Goal: Task Accomplishment & Management: Manage account settings

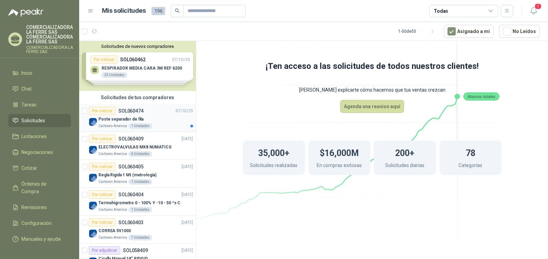
click at [139, 119] on p "Poste separador de fila" at bounding box center [120, 119] width 45 height 7
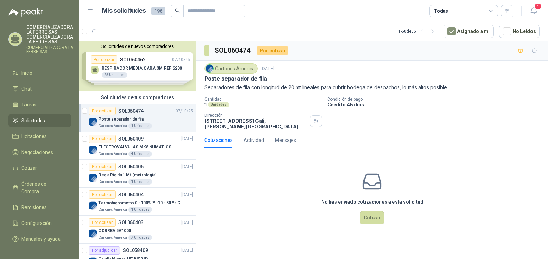
click at [526, 50] on div at bounding box center [527, 50] width 25 height 11
click at [524, 51] on button "button" at bounding box center [520, 50] width 11 height 11
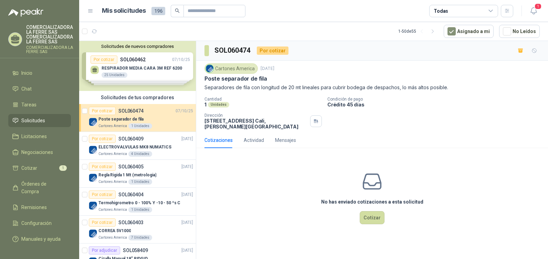
click at [63, 161] on ul "Inicio Chat Tareas Solicitudes Licitaciones Negociaciones Cotizar 1 Órdenes de …" at bounding box center [39, 154] width 79 height 176
click at [61, 164] on link "Cotizar 1" at bounding box center [39, 167] width 63 height 13
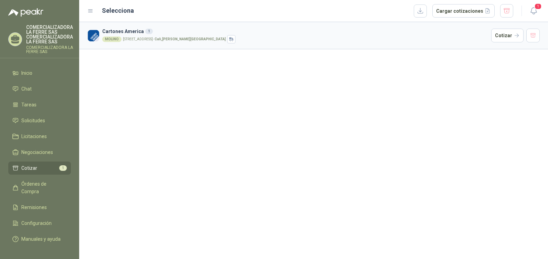
click at [417, 14] on div "Selecciona Cargar cotizaciones" at bounding box center [307, 11] width 411 height 14
click at [422, 15] on button "button" at bounding box center [420, 10] width 13 height 13
click at [534, 15] on div "Eliminar" at bounding box center [532, 19] width 23 height 12
click at [534, 37] on button "button" at bounding box center [533, 36] width 14 height 14
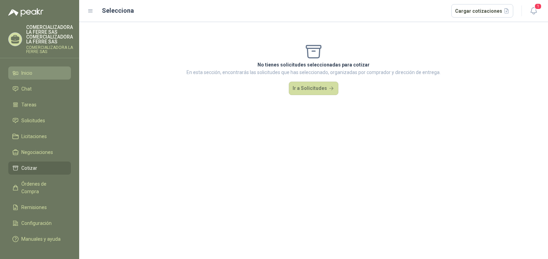
click at [25, 68] on link "Inicio" at bounding box center [39, 72] width 63 height 13
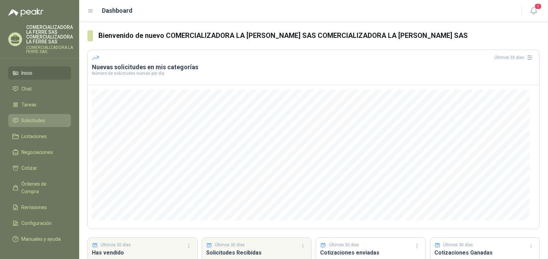
click at [40, 125] on link "Solicitudes" at bounding box center [39, 120] width 63 height 13
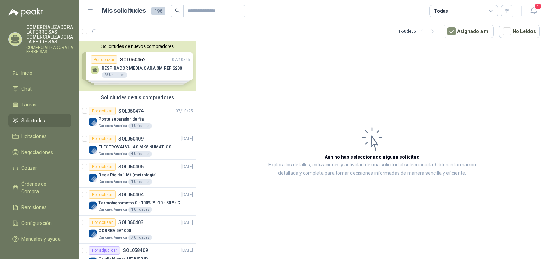
click at [154, 67] on div "Solicitudes de nuevos compradores Por cotizar SOL060462 [DATE] RESPIRADOR MEDIA…" at bounding box center [137, 66] width 117 height 50
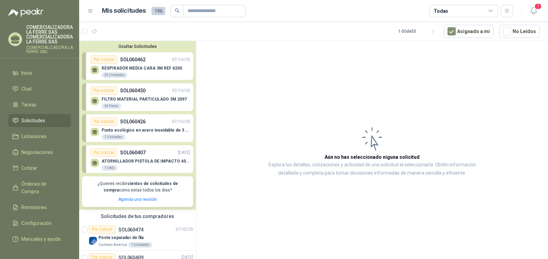
click at [99, 53] on link "Por cotizar SOL060462 [DATE] RESPIRADOR MEDIA CARA 3M REF 6200 25 Unidades" at bounding box center [137, 66] width 111 height 28
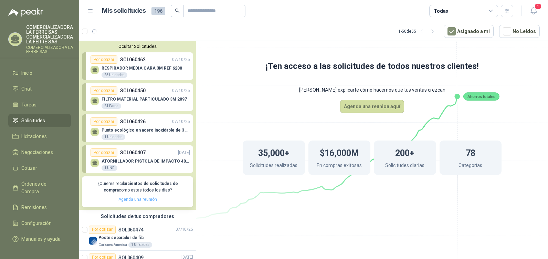
click at [143, 197] on link "Agenda una reunión" at bounding box center [137, 199] width 39 height 5
click at [530, 16] on button "1" at bounding box center [533, 11] width 12 height 12
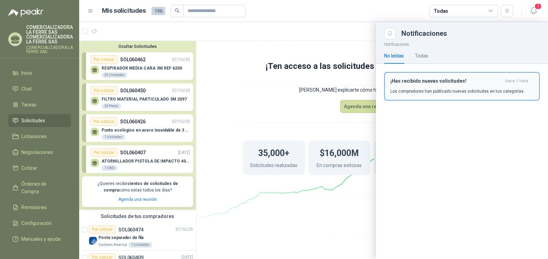
click at [439, 92] on div "¡Has recibido nuevas solicitudes! hace 1 hora Los compradores han publicado nue…" at bounding box center [462, 89] width 172 height 51
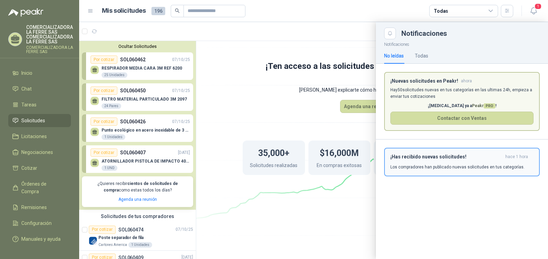
click at [458, 170] on p "Los compradores han publicado nuevas solicitudes en tus categorías." at bounding box center [457, 167] width 134 height 6
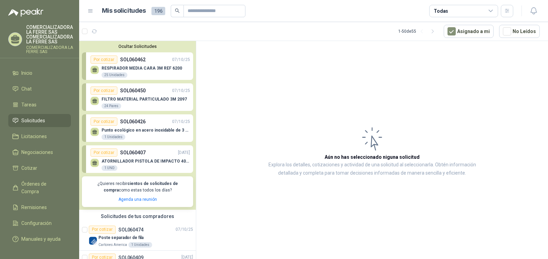
click at [128, 44] on button "Ocultar Solicitudes" at bounding box center [137, 46] width 111 height 5
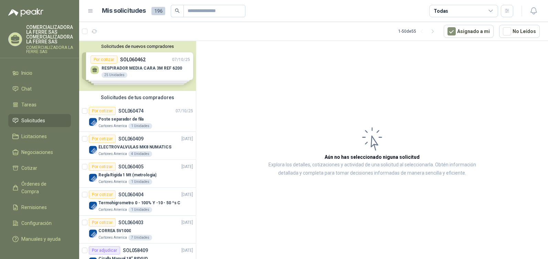
click at [138, 64] on div "Solicitudes de nuevos compradores Por cotizar SOL060462 [DATE] RESPIRADOR MEDIA…" at bounding box center [137, 66] width 117 height 50
